Goal: Task Accomplishment & Management: Use online tool/utility

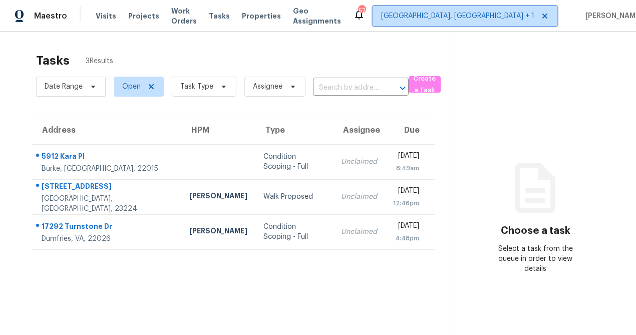
click at [486, 14] on span "[GEOGRAPHIC_DATA], [GEOGRAPHIC_DATA] + 1" at bounding box center [457, 16] width 153 height 10
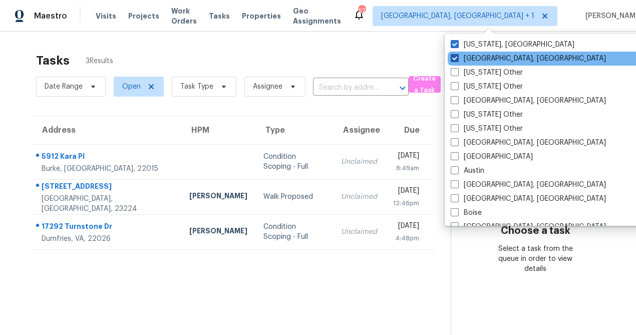
click at [457, 60] on span at bounding box center [455, 58] width 8 height 8
click at [457, 60] on input "[GEOGRAPHIC_DATA], [GEOGRAPHIC_DATA]" at bounding box center [454, 57] width 7 height 7
checkbox input "false"
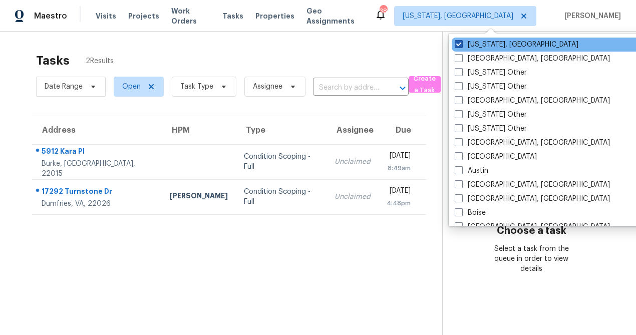
click at [461, 44] on span at bounding box center [459, 44] width 8 height 8
click at [461, 44] on input "[US_STATE], [GEOGRAPHIC_DATA]" at bounding box center [458, 43] width 7 height 7
checkbox input "false"
checkbox input "true"
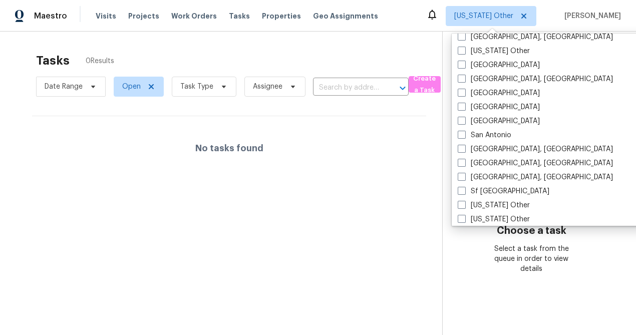
scroll to position [1175, 0]
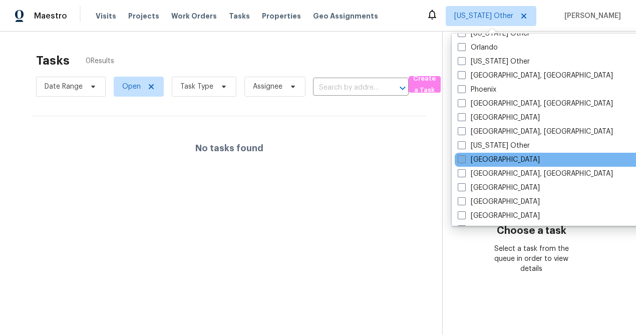
click at [481, 159] on label "[GEOGRAPHIC_DATA]" at bounding box center [499, 160] width 82 height 10
click at [464, 159] on input "[GEOGRAPHIC_DATA]" at bounding box center [461, 158] width 7 height 7
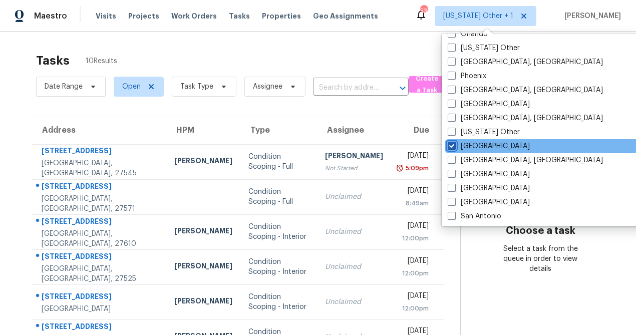
scroll to position [1172, 0]
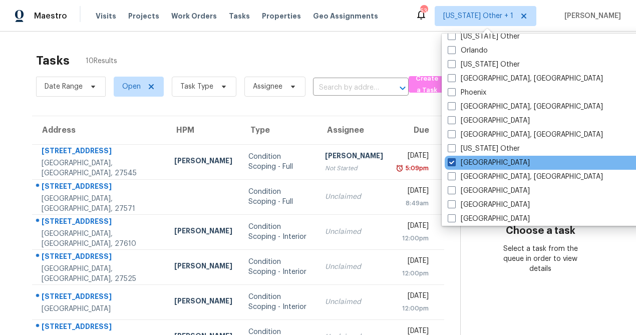
click at [452, 163] on span at bounding box center [452, 162] width 8 height 8
click at [452, 163] on input "[GEOGRAPHIC_DATA]" at bounding box center [451, 161] width 7 height 7
checkbox input "false"
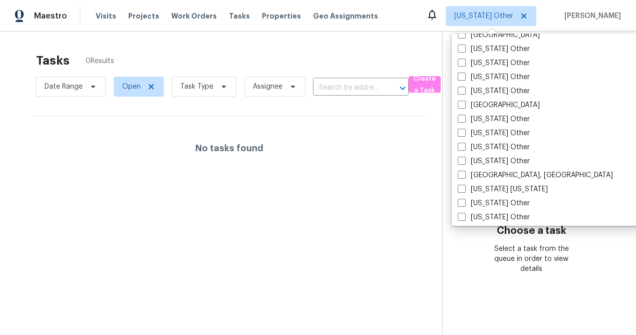
scroll to position [894, 0]
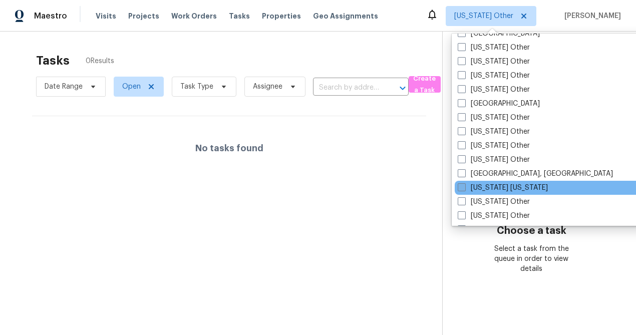
click at [461, 188] on span at bounding box center [462, 187] width 8 height 8
click at [461, 188] on input "[US_STATE] [US_STATE]" at bounding box center [461, 186] width 7 height 7
checkbox input "true"
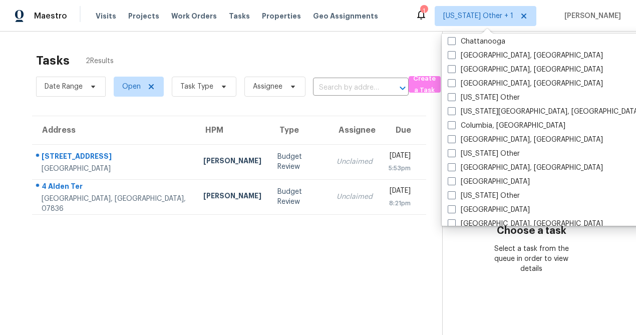
scroll to position [255, 0]
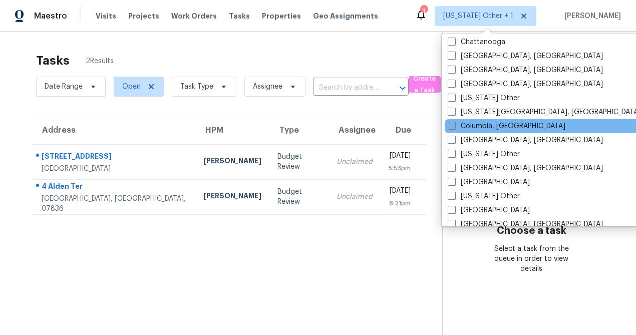
click at [452, 128] on span at bounding box center [452, 126] width 8 height 8
click at [452, 128] on input "Columbia, [GEOGRAPHIC_DATA]" at bounding box center [451, 124] width 7 height 7
checkbox input "true"
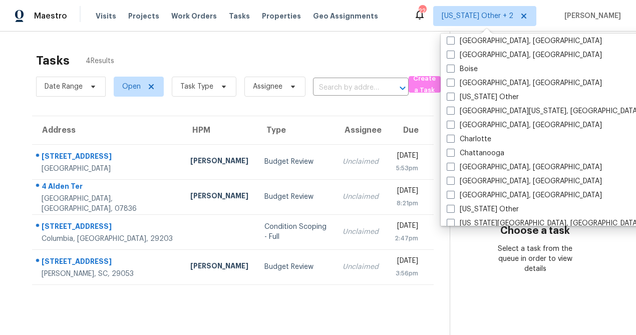
scroll to position [140, 0]
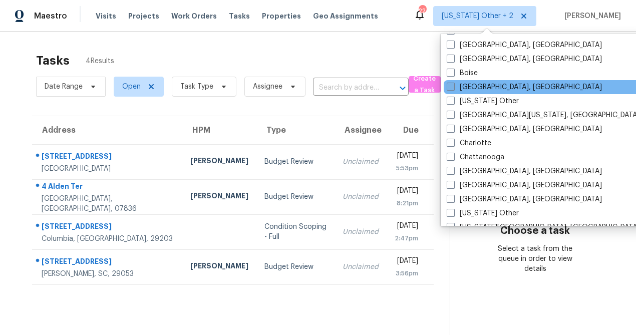
click at [450, 86] on span at bounding box center [451, 87] width 8 height 8
click at [450, 86] on input "[GEOGRAPHIC_DATA], [GEOGRAPHIC_DATA]" at bounding box center [450, 85] width 7 height 7
checkbox input "true"
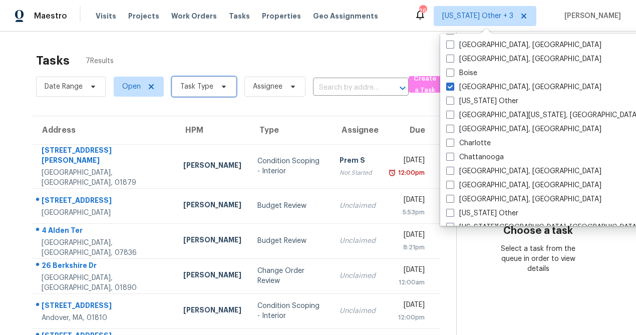
click at [204, 92] on span "Task Type" at bounding box center [204, 87] width 65 height 20
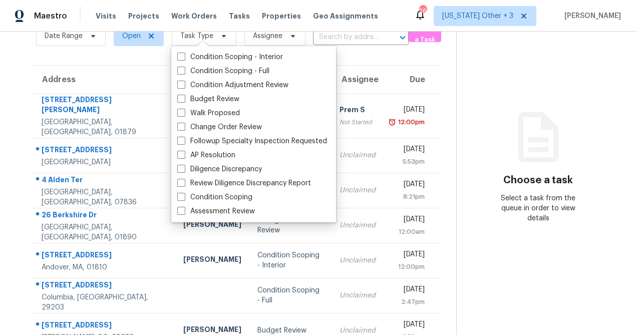
scroll to position [63, 0]
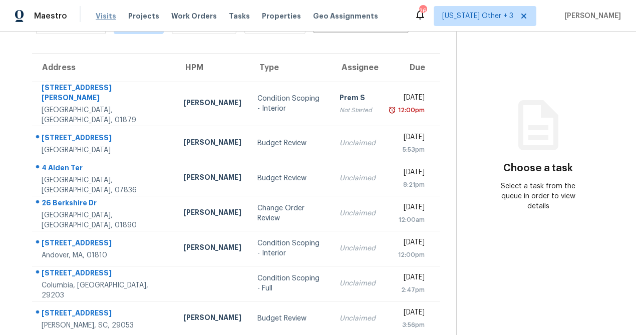
click at [104, 17] on span "Visits" at bounding box center [106, 16] width 21 height 10
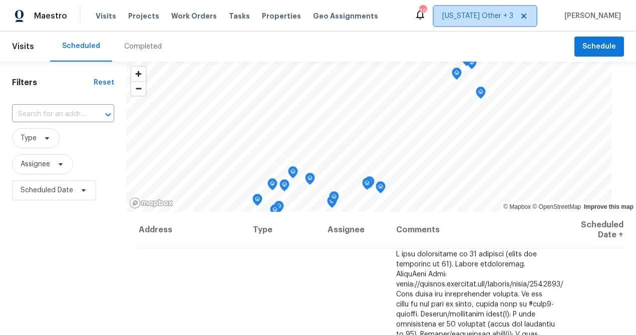
click at [481, 20] on span "[US_STATE] Other + 3" at bounding box center [477, 16] width 71 height 10
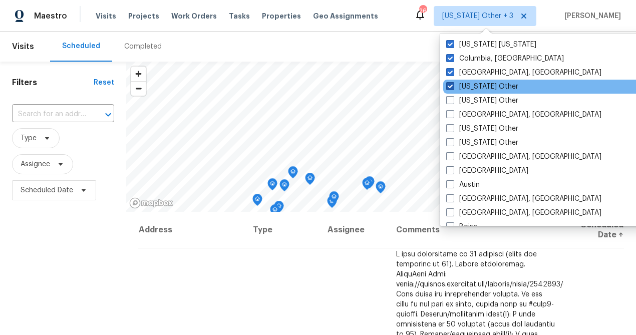
click at [451, 90] on span at bounding box center [450, 86] width 8 height 8
click at [451, 88] on input "[US_STATE] Other" at bounding box center [449, 85] width 7 height 7
checkbox input "false"
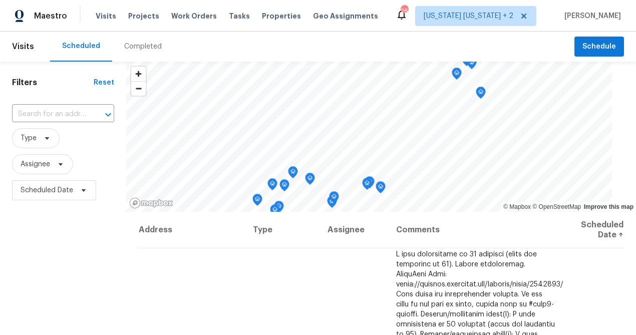
click at [51, 244] on div "Filters Reset ​ Type Assignee Scheduled Date" at bounding box center [63, 271] width 126 height 418
click at [34, 137] on span "Type" at bounding box center [29, 138] width 16 height 10
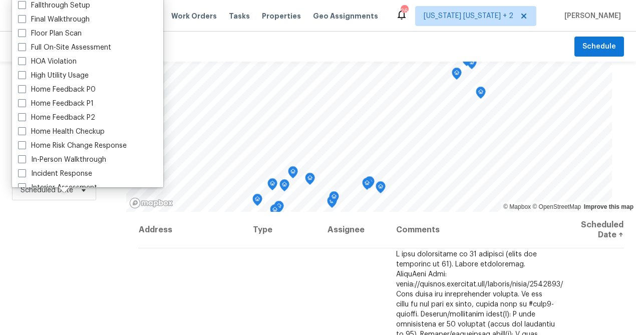
scroll to position [253, 0]
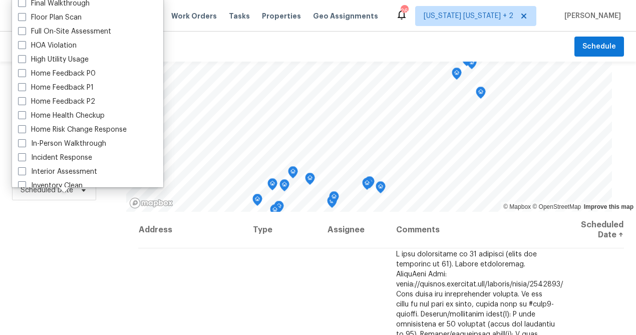
click at [60, 143] on label "In-Person Walkthrough" at bounding box center [62, 144] width 88 height 10
click at [25, 143] on input "In-Person Walkthrough" at bounding box center [21, 142] width 7 height 7
checkbox input "true"
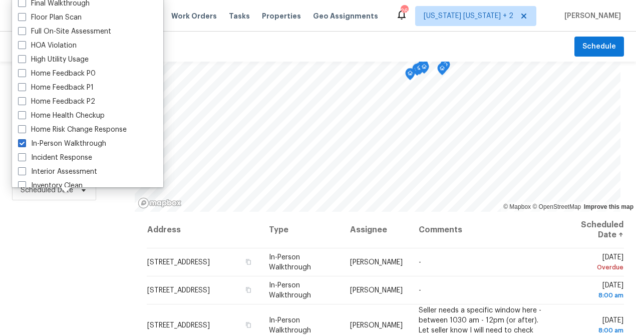
click at [75, 254] on div "Filters Reset ​ In-Person Walkthrough Assignee Scheduled Date" at bounding box center [67, 271] width 135 height 418
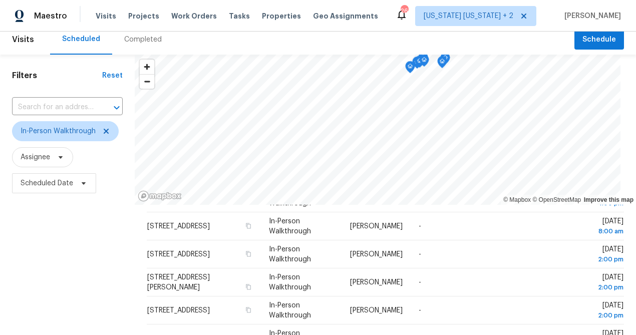
scroll to position [6, 0]
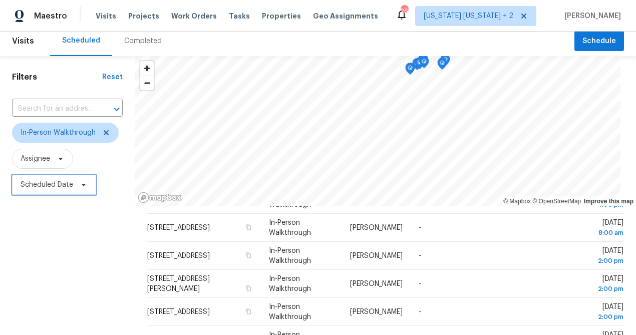
click at [56, 187] on span "Scheduled Date" at bounding box center [47, 185] width 53 height 10
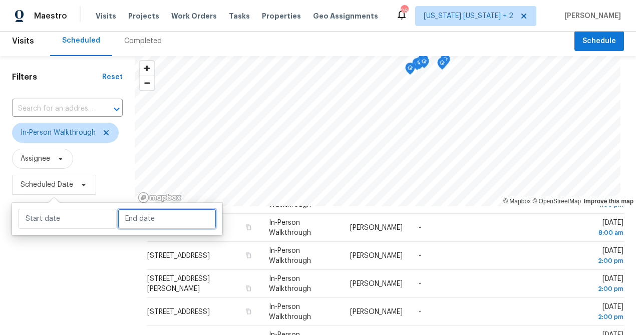
click at [147, 221] on input "text" at bounding box center [167, 219] width 99 height 20
select select "9"
select select "2025"
select select "10"
select select "2025"
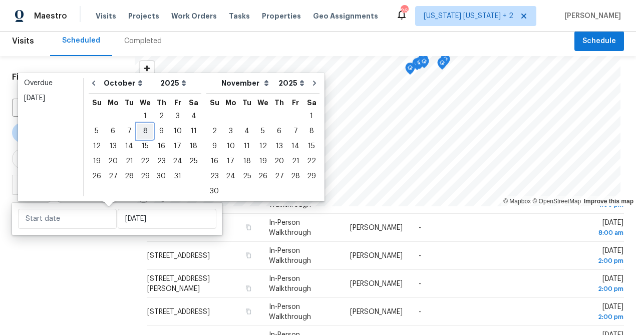
click at [141, 133] on div "8" at bounding box center [145, 131] width 16 height 14
type input "[DATE]"
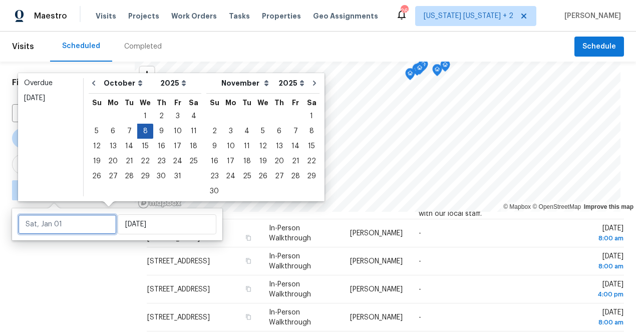
scroll to position [155, 0]
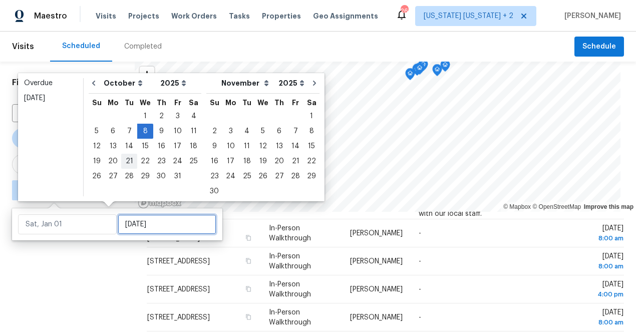
type input "[DATE]"
type input "Tue, Oct 21"
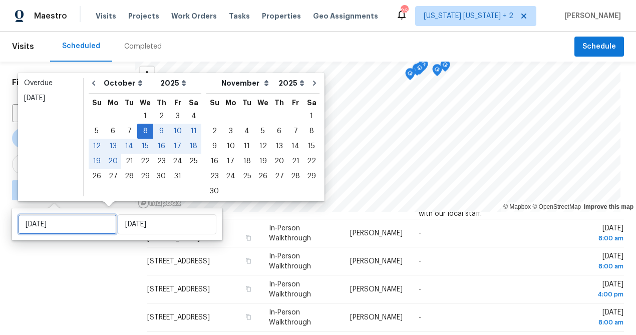
type input "[DATE]"
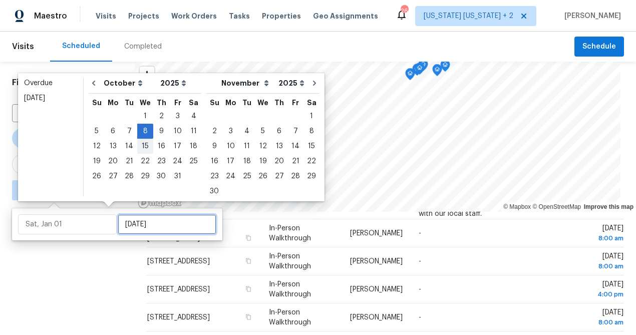
type input "[DATE]"
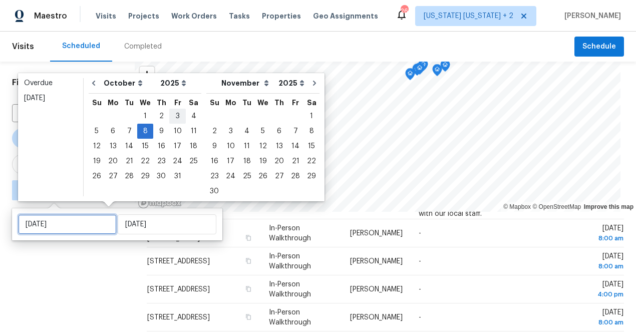
type input "[DATE]"
click at [173, 117] on div "3" at bounding box center [177, 116] width 17 height 14
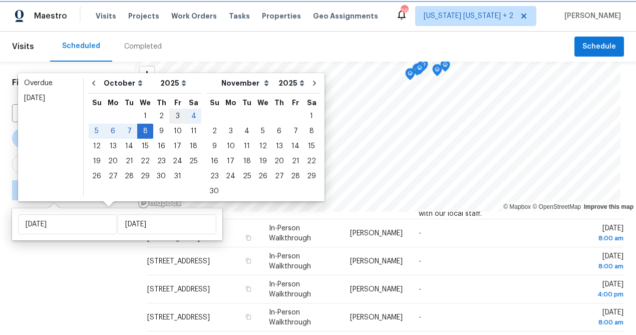
type input "[DATE]"
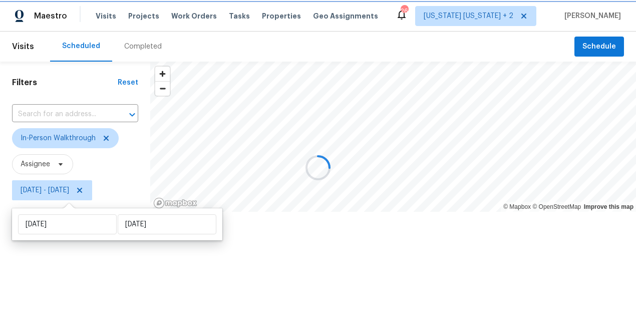
scroll to position [1, 0]
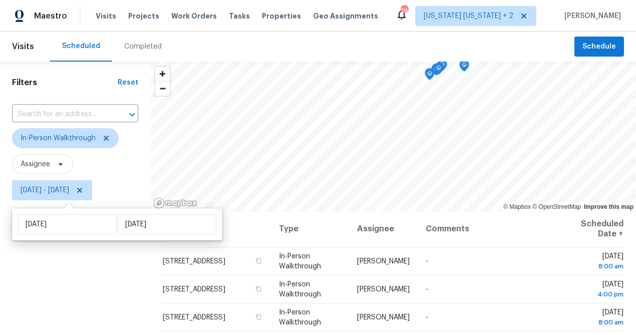
click at [55, 303] on div "Filters Reset ​ In-Person Walkthrough Assignee Fri, Oct 03 - Wed, Oct 08" at bounding box center [75, 271] width 150 height 418
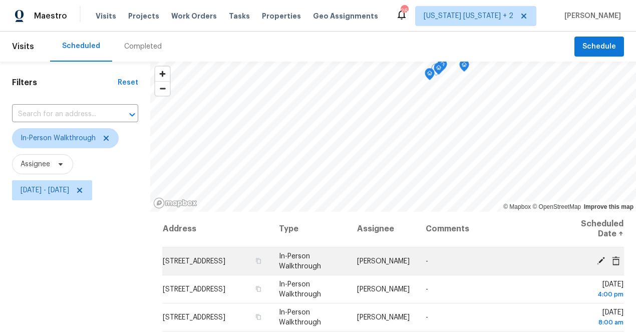
scroll to position [145, 0]
